Goal: Navigation & Orientation: Go to known website

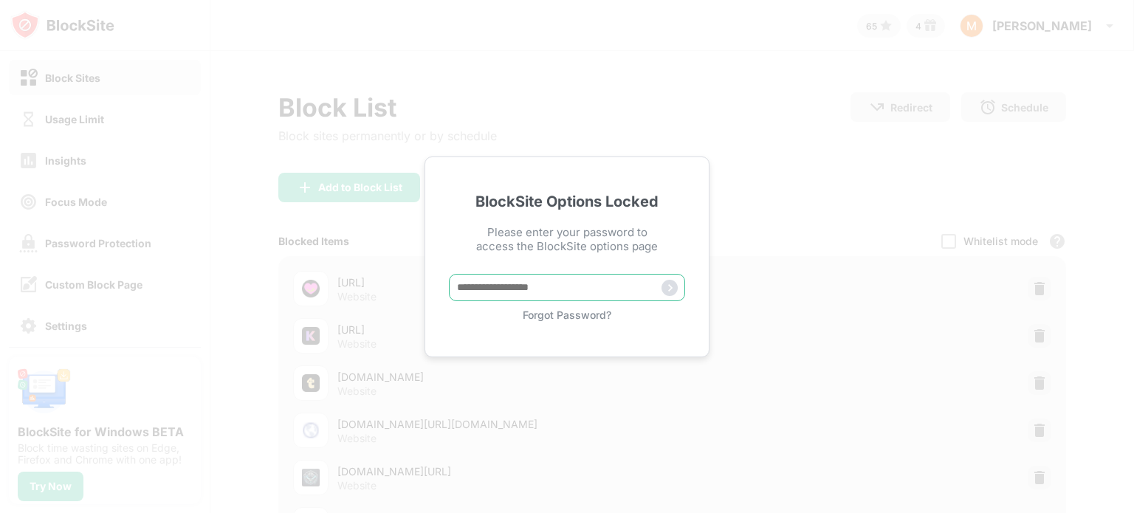
click at [597, 291] on input "text" at bounding box center [567, 287] width 236 height 27
click at [588, 292] on input "text" at bounding box center [567, 287] width 236 height 27
paste input "*****"
type input "*****"
click at [664, 286] on img at bounding box center [669, 288] width 16 height 16
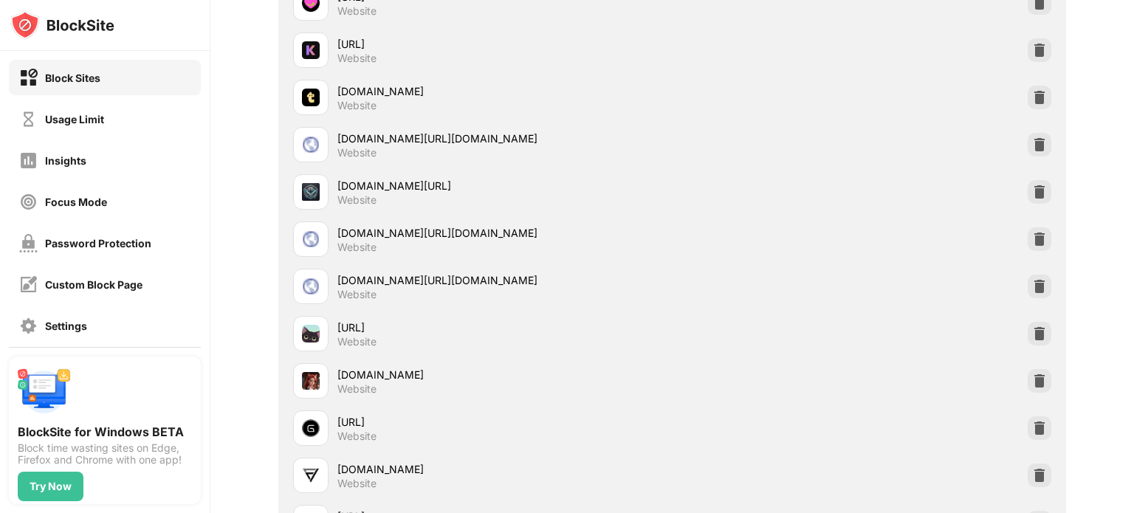
scroll to position [295, 0]
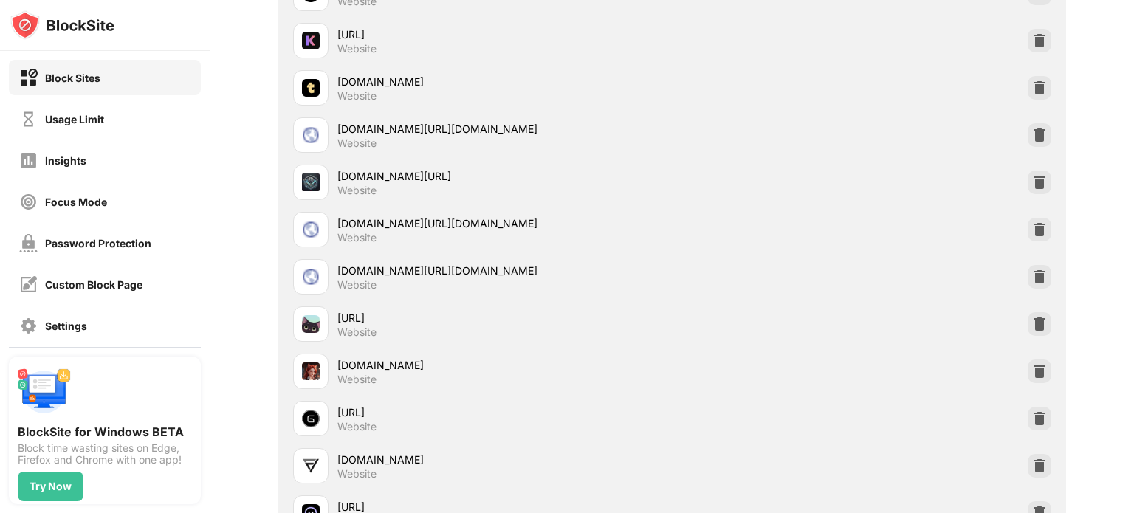
drag, startPoint x: 357, startPoint y: 314, endPoint x: 237, endPoint y: 222, distance: 151.6
drag, startPoint x: 341, startPoint y: 262, endPoint x: 264, endPoint y: 237, distance: 80.8
click at [337, 216] on div "[DOMAIN_NAME][URL][DOMAIN_NAME]" at bounding box center [504, 224] width 334 height 16
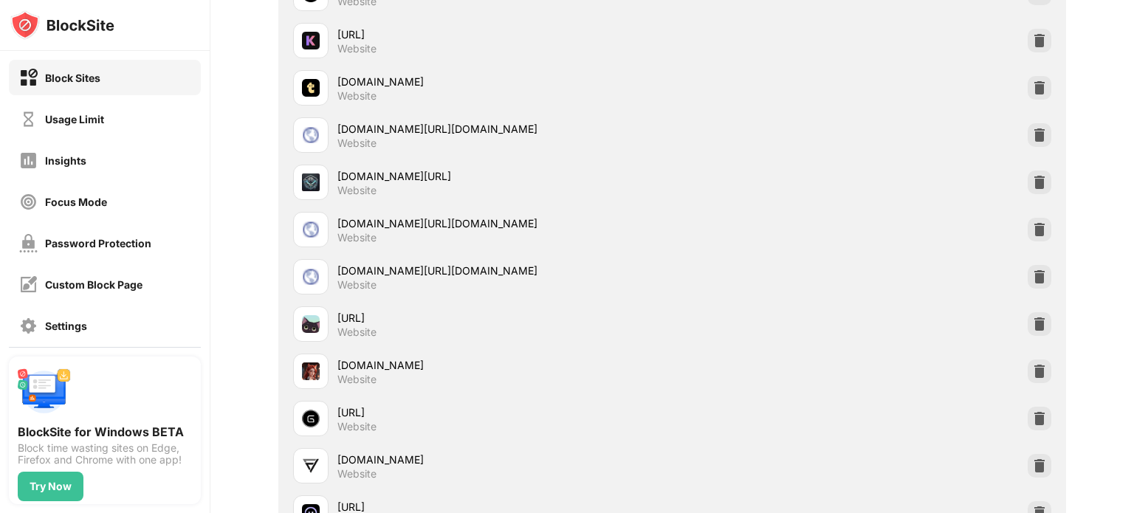
click at [337, 216] on div "[DOMAIN_NAME][URL][DOMAIN_NAME]" at bounding box center [504, 224] width 334 height 16
drag, startPoint x: 369, startPoint y: 225, endPoint x: 382, endPoint y: 229, distance: 13.8
click at [374, 227] on div "[DOMAIN_NAME][URL][DOMAIN_NAME]" at bounding box center [504, 224] width 334 height 16
click at [384, 230] on div "[DOMAIN_NAME][URL][DOMAIN_NAME]" at bounding box center [504, 224] width 334 height 16
drag, startPoint x: 414, startPoint y: 235, endPoint x: 455, endPoint y: 243, distance: 42.0
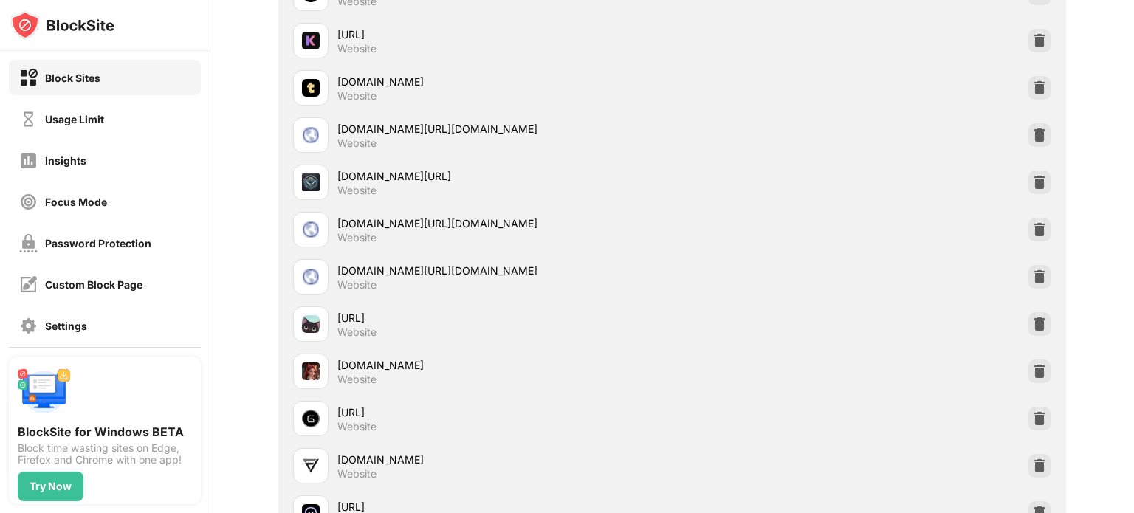
click at [424, 238] on div "[DOMAIN_NAME][URL][DOMAIN_NAME] Website" at bounding box center [504, 230] width 334 height 29
drag, startPoint x: 507, startPoint y: 252, endPoint x: 643, endPoint y: 278, distance: 138.1
click at [672, 286] on div "[DOMAIN_NAME][URL][DOMAIN_NAME] Website" at bounding box center [504, 277] width 334 height 29
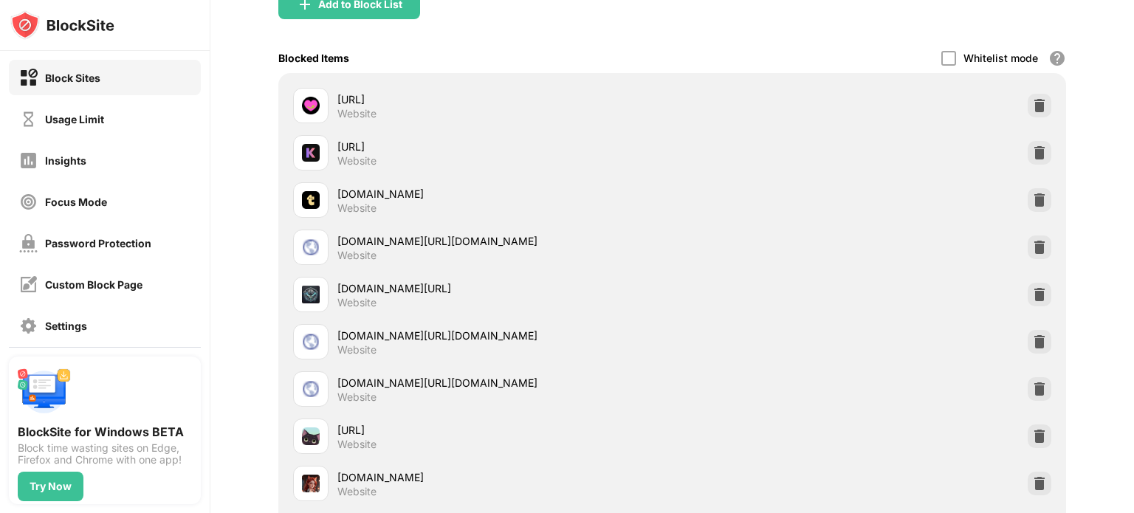
scroll to position [0, 0]
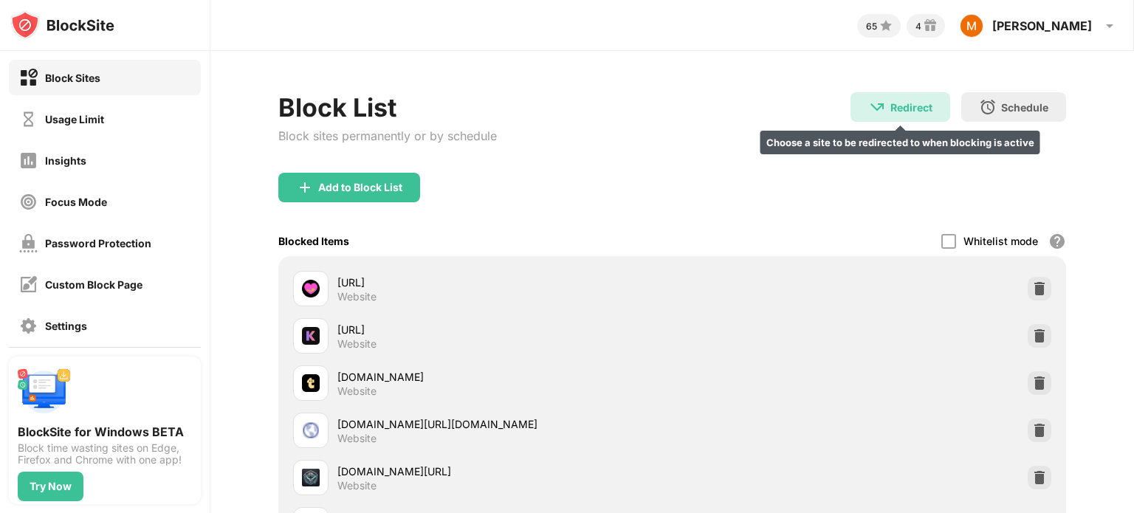
click at [890, 102] on div "Redirect" at bounding box center [911, 107] width 42 height 13
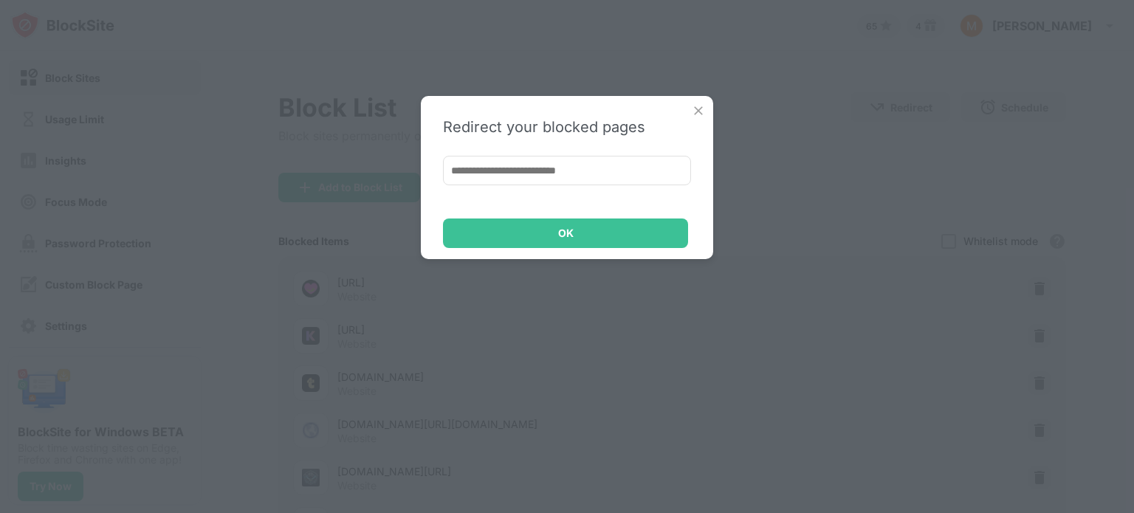
click at [699, 113] on img at bounding box center [698, 110] width 15 height 15
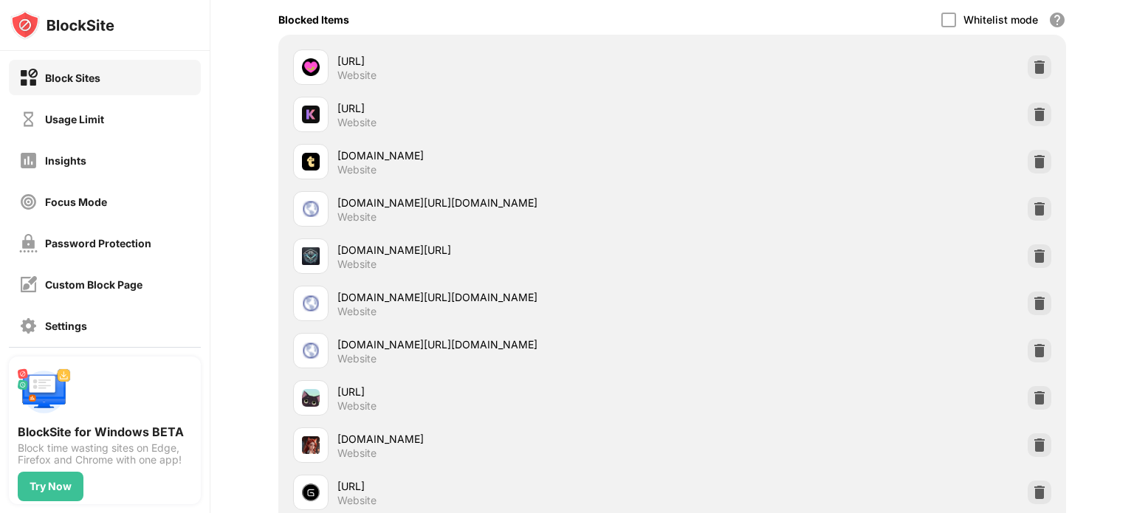
scroll to position [135, 0]
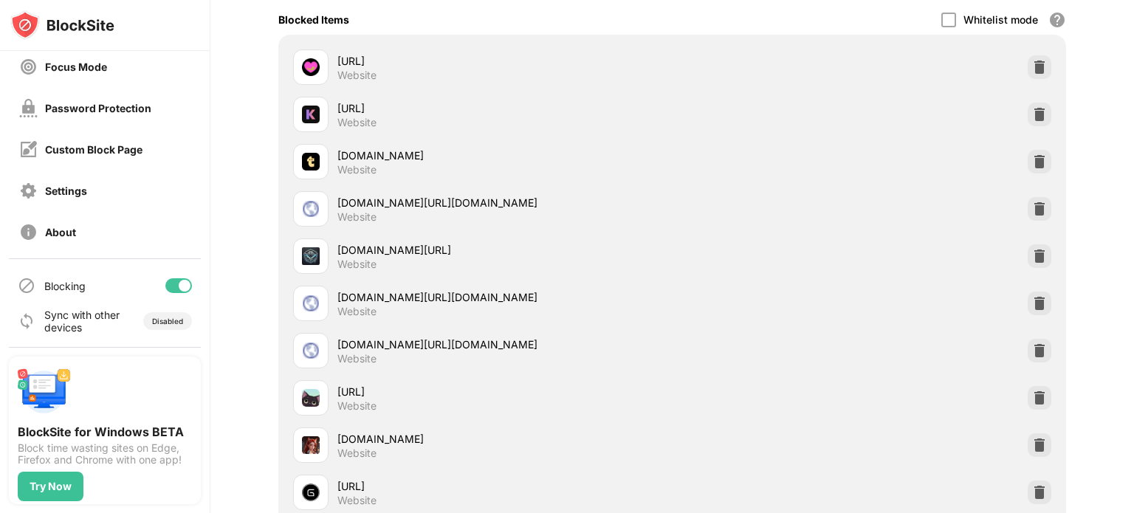
click at [287, 421] on div "[DOMAIN_NAME] Website" at bounding box center [672, 444] width 770 height 47
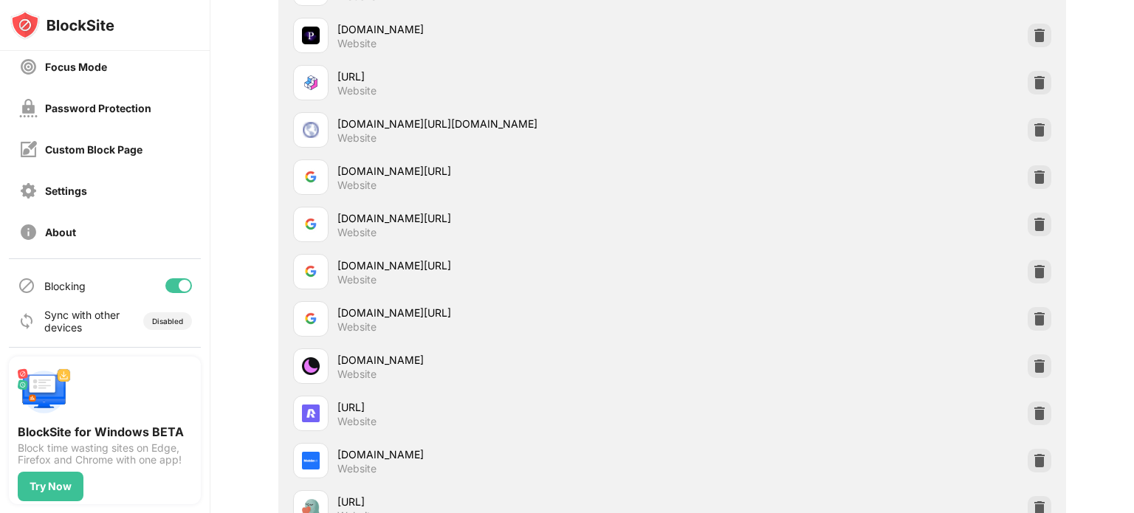
scroll to position [526, 0]
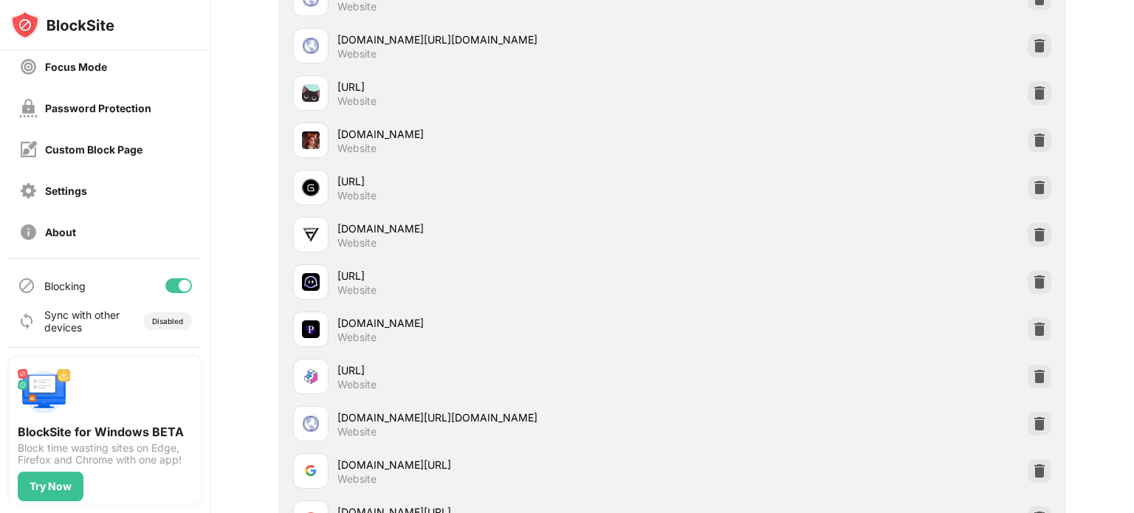
drag, startPoint x: 540, startPoint y: 408, endPoint x: 227, endPoint y: 401, distance: 312.3
click at [337, 410] on div "[DOMAIN_NAME][URL][DOMAIN_NAME]" at bounding box center [504, 418] width 334 height 16
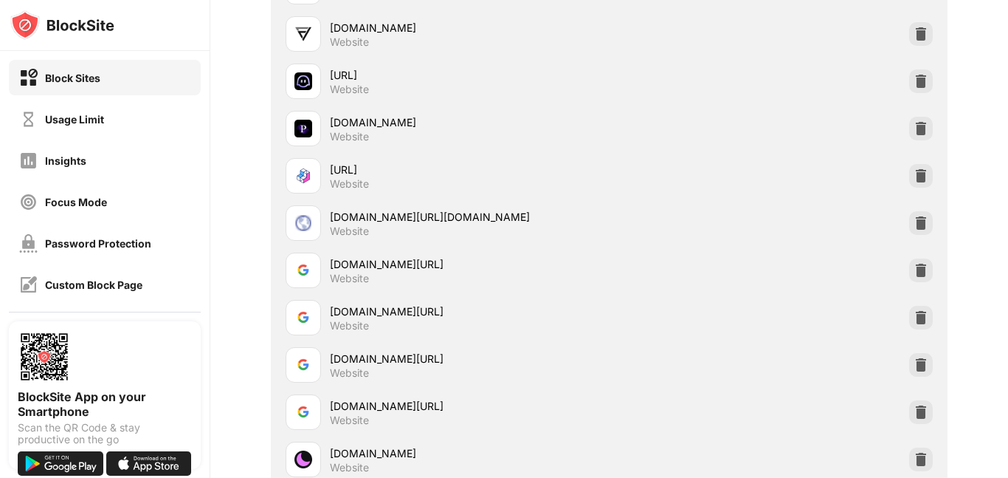
scroll to position [727, 0]
click at [186, 16] on div at bounding box center [105, 25] width 210 height 51
drag, startPoint x: 233, startPoint y: 31, endPoint x: 224, endPoint y: 189, distance: 158.3
drag, startPoint x: 490, startPoint y: 401, endPoint x: 294, endPoint y: 228, distance: 261.5
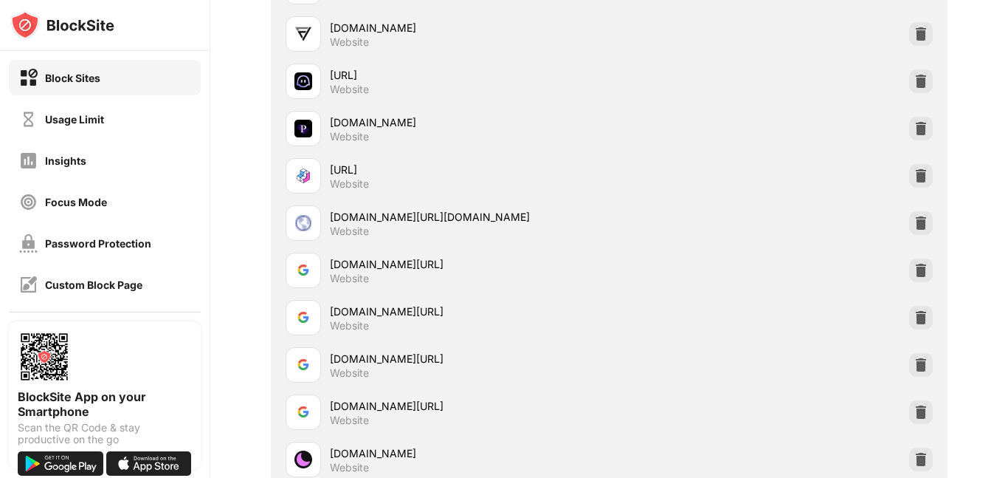
drag, startPoint x: 289, startPoint y: 212, endPoint x: 213, endPoint y: 222, distance: 76.7
click at [330, 222] on div "[DOMAIN_NAME][URL][DOMAIN_NAME]" at bounding box center [470, 217] width 280 height 16
